Goal: Obtain resource: Obtain resource

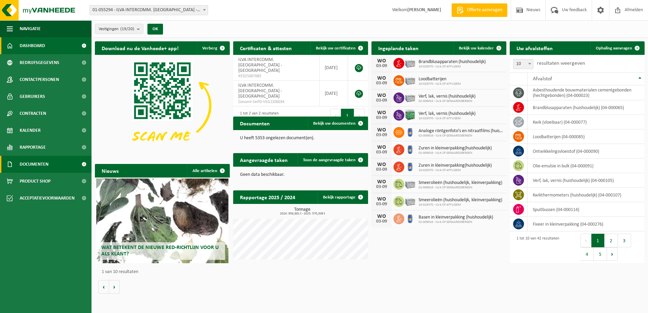
click at [39, 163] on span "Documenten" at bounding box center [34, 164] width 29 height 17
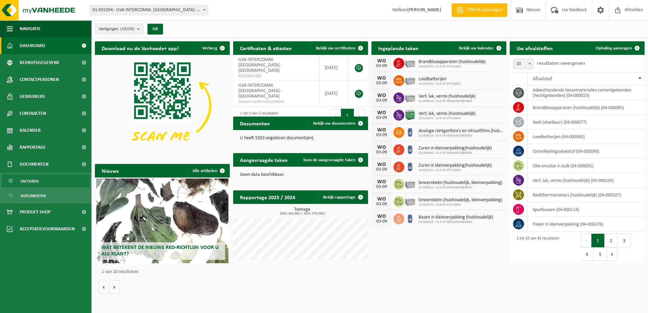
click at [30, 179] on span "Facturen" at bounding box center [30, 181] width 18 height 13
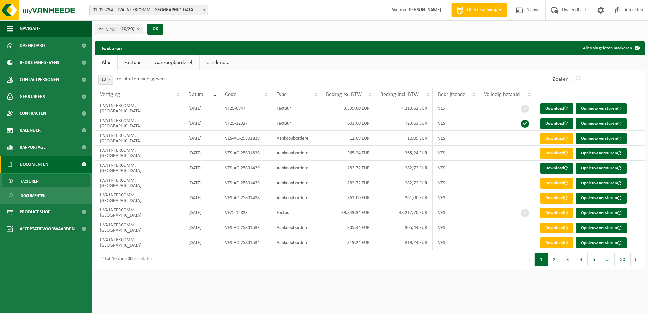
click at [186, 65] on link "Aankoopborderel" at bounding box center [173, 63] width 51 height 16
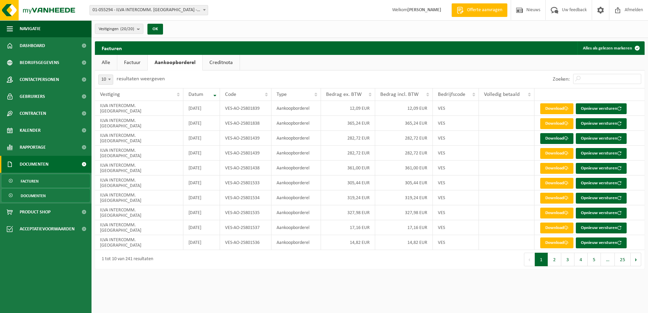
click at [44, 193] on span "Documenten" at bounding box center [33, 195] width 25 height 13
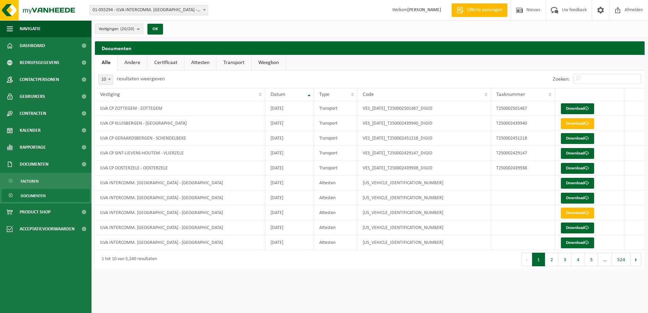
click at [265, 62] on link "Weegbon" at bounding box center [268, 63] width 34 height 16
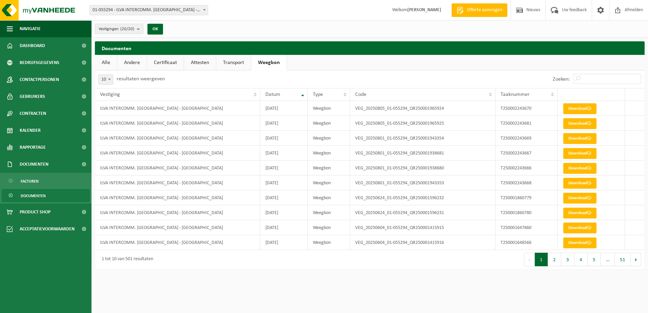
click at [55, 193] on link "Documenten" at bounding box center [46, 195] width 88 height 13
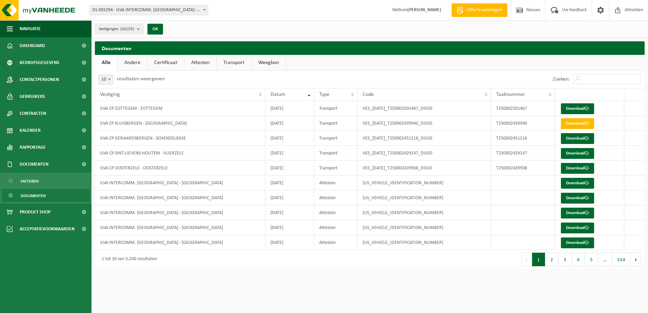
click at [137, 63] on link "Andere" at bounding box center [132, 63] width 29 height 16
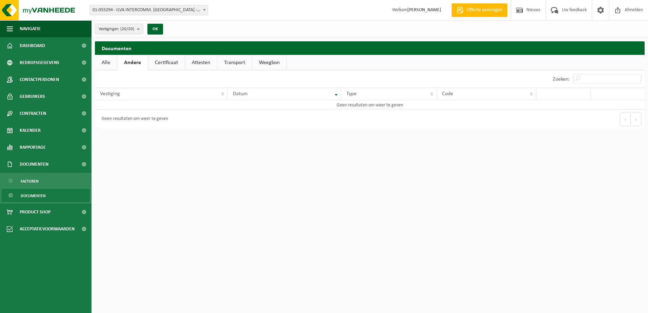
click at [165, 60] on link "Certificaat" at bounding box center [166, 63] width 37 height 16
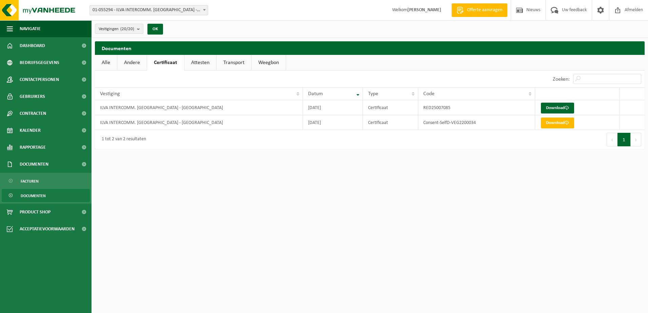
click at [199, 60] on link "Attesten" at bounding box center [200, 63] width 32 height 16
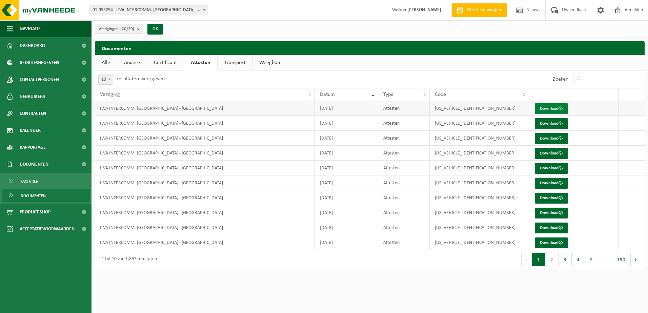
click at [554, 107] on link "Download" at bounding box center [551, 108] width 33 height 11
click at [631, 6] on span "Afmelden" at bounding box center [634, 10] width 22 height 20
